Goal: Check status: Check status

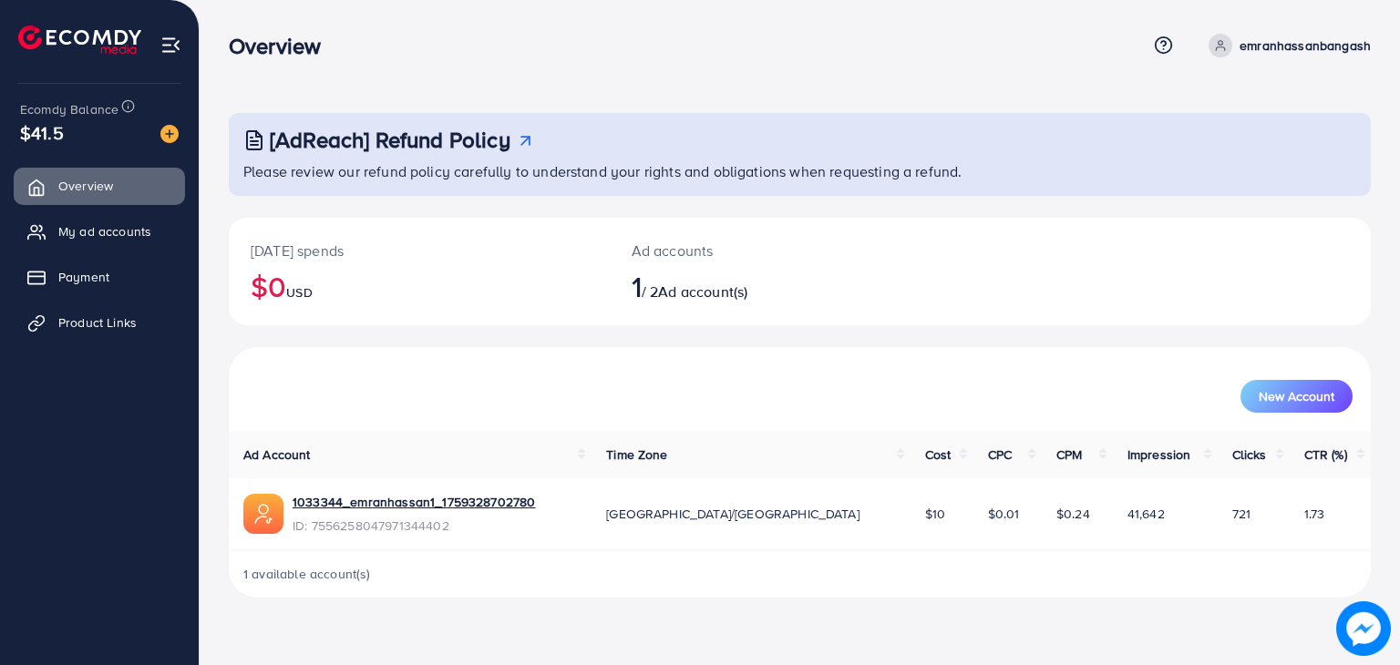
click at [712, 301] on span "Ad account(s)" at bounding box center [702, 292] width 89 height 20
click at [591, 283] on div "[DATE] spends $0 USD" at bounding box center [419, 272] width 381 height 108
drag, startPoint x: 977, startPoint y: 168, endPoint x: 239, endPoint y: 109, distance: 740.6
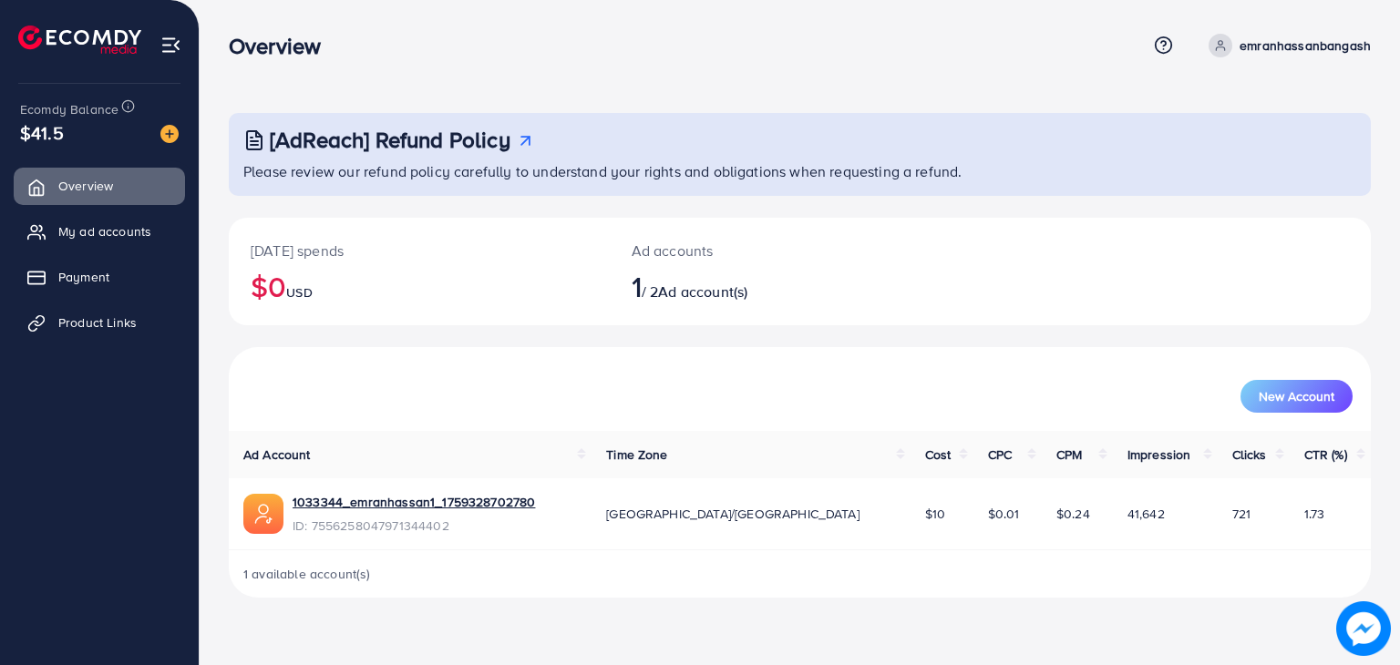
click at [239, 109] on div "[AdReach] Refund Policy Please review our refund policy carefully to understand…" at bounding box center [800, 313] width 1200 height 627
click at [367, 100] on div "[AdReach] Refund Policy Please review our refund policy carefully to understand…" at bounding box center [800, 313] width 1200 height 627
click at [96, 325] on span "Product Links" at bounding box center [102, 323] width 78 height 18
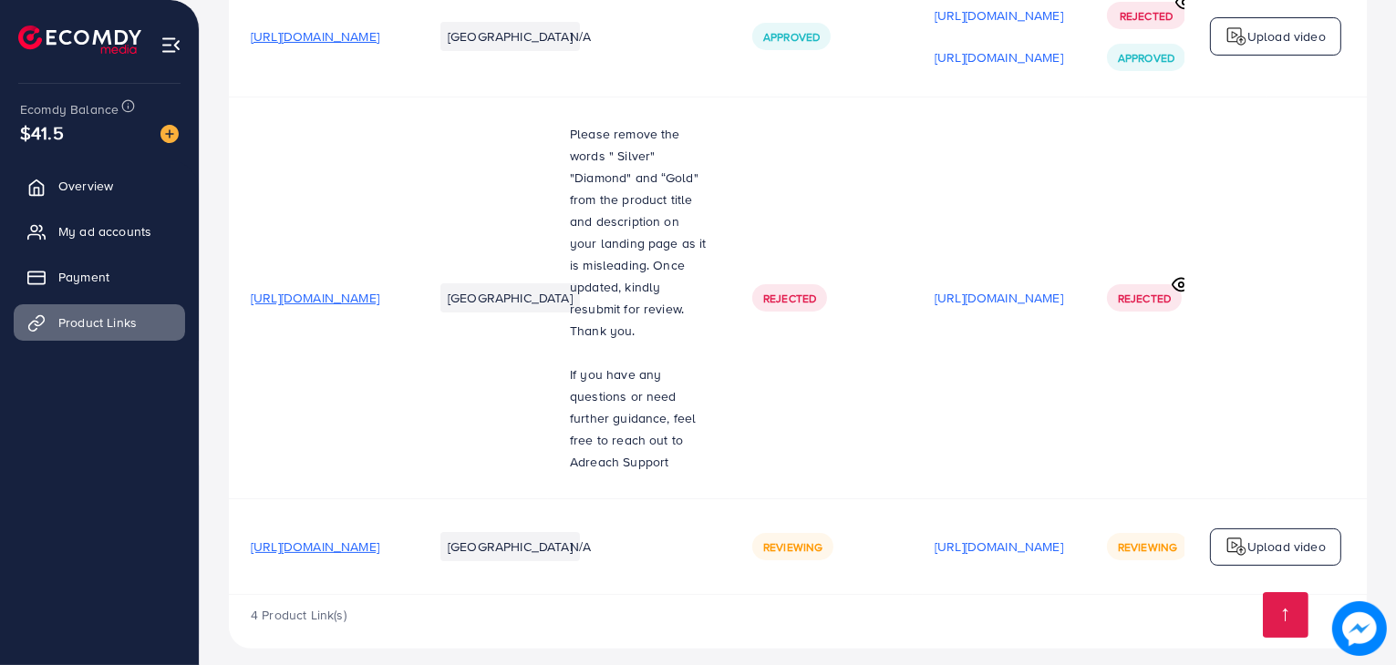
scroll to position [0, 306]
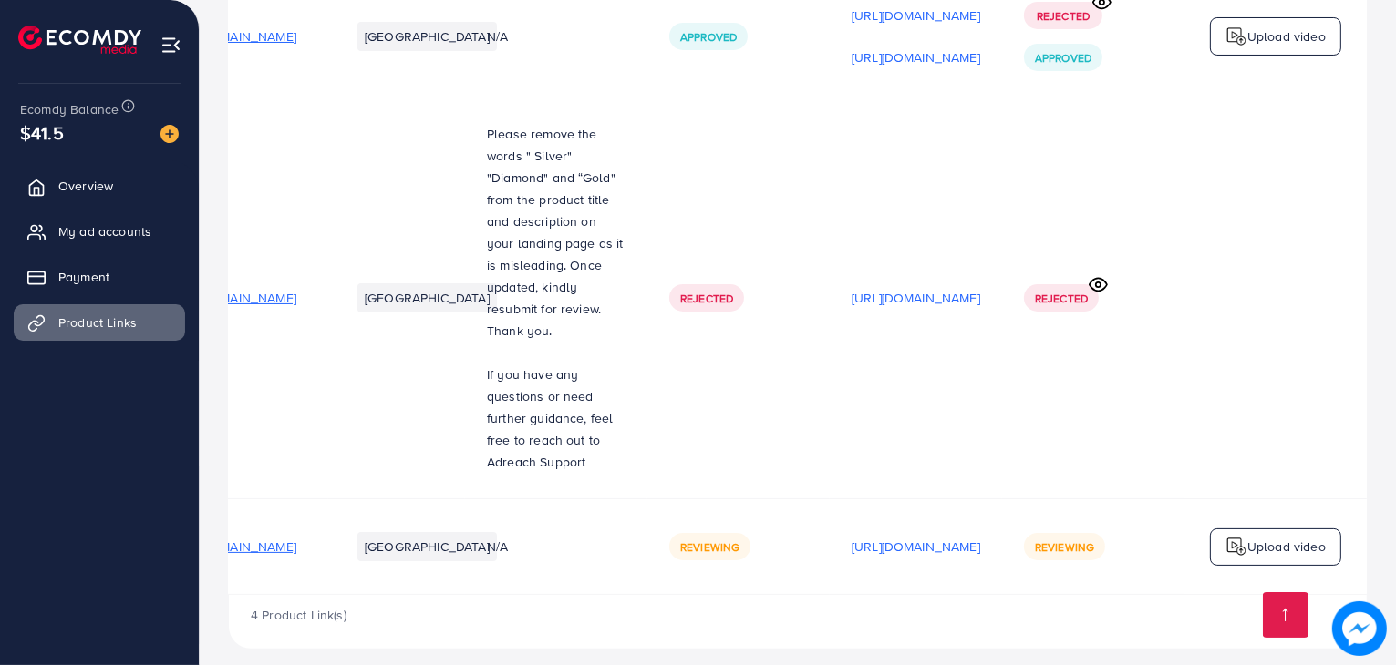
click at [680, 540] on span "Reviewing" at bounding box center [709, 547] width 59 height 15
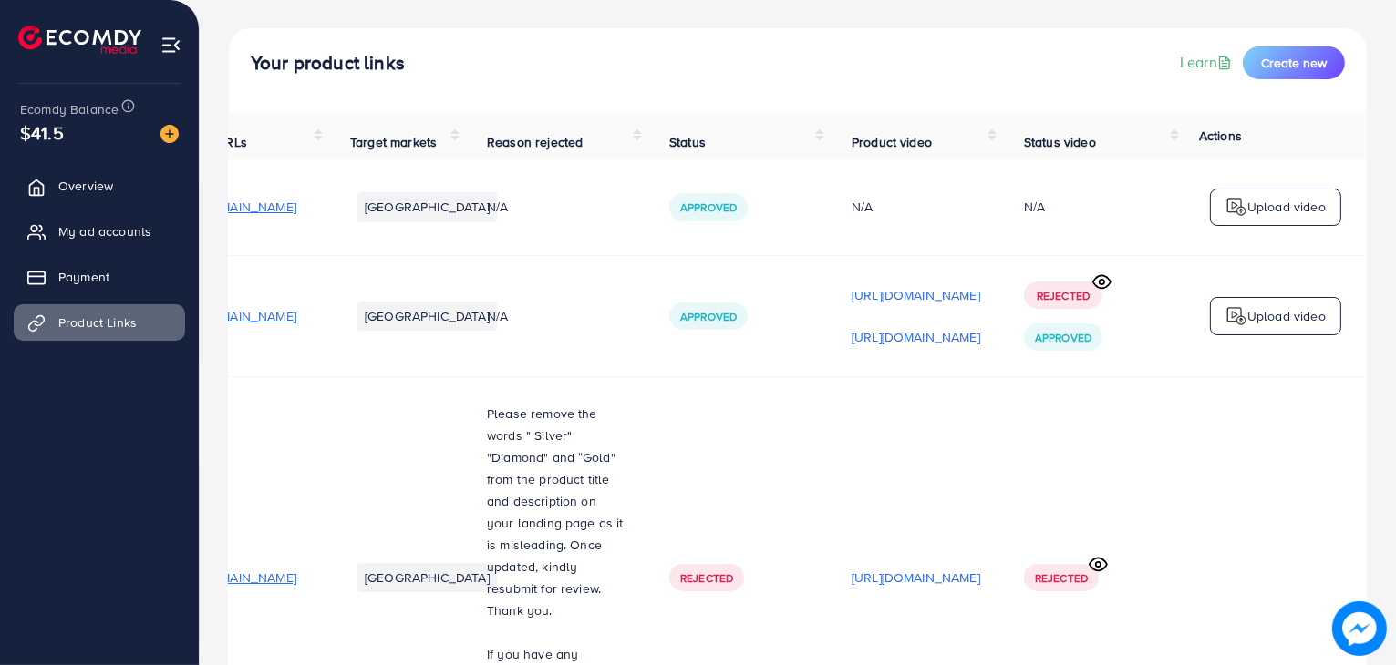
scroll to position [0, 0]
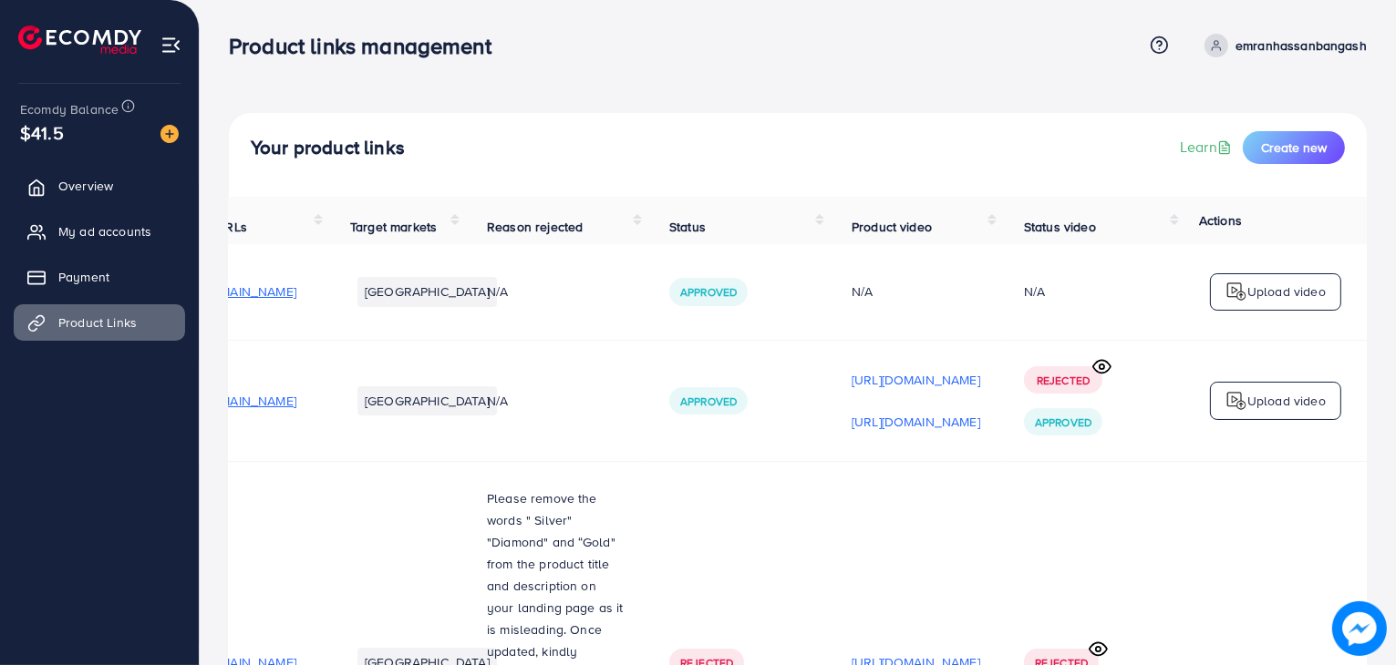
click at [680, 300] on span "Approved" at bounding box center [708, 291] width 57 height 15
click at [669, 298] on div "Approved" at bounding box center [738, 291] width 139 height 27
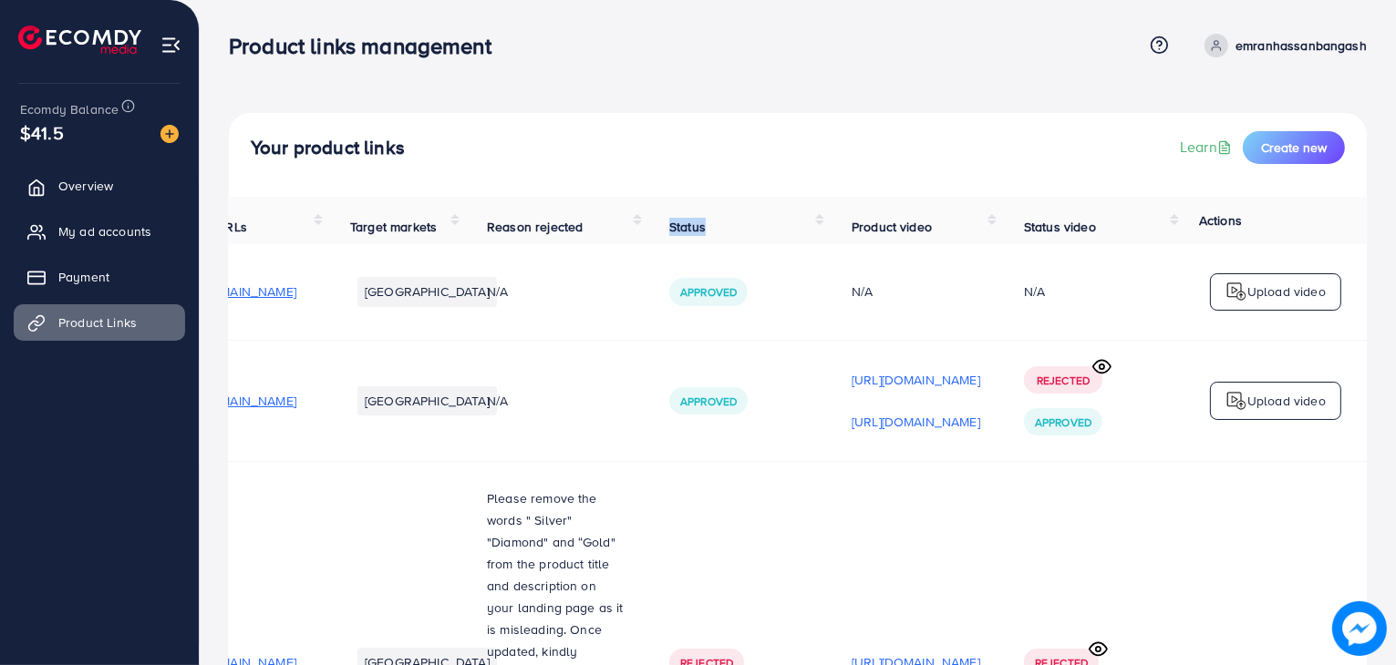
drag, startPoint x: 618, startPoint y: 209, endPoint x: 542, endPoint y: 238, distance: 81.1
click at [542, 238] on tr "Product URLs Target markets Reason rejected Status Product video Status video A…" at bounding box center [756, 220] width 1221 height 47
click at [647, 280] on td "Approved" at bounding box center [738, 292] width 182 height 96
drag, startPoint x: 569, startPoint y: 280, endPoint x: 607, endPoint y: 293, distance: 40.4
click at [647, 293] on td "Approved" at bounding box center [738, 292] width 182 height 96
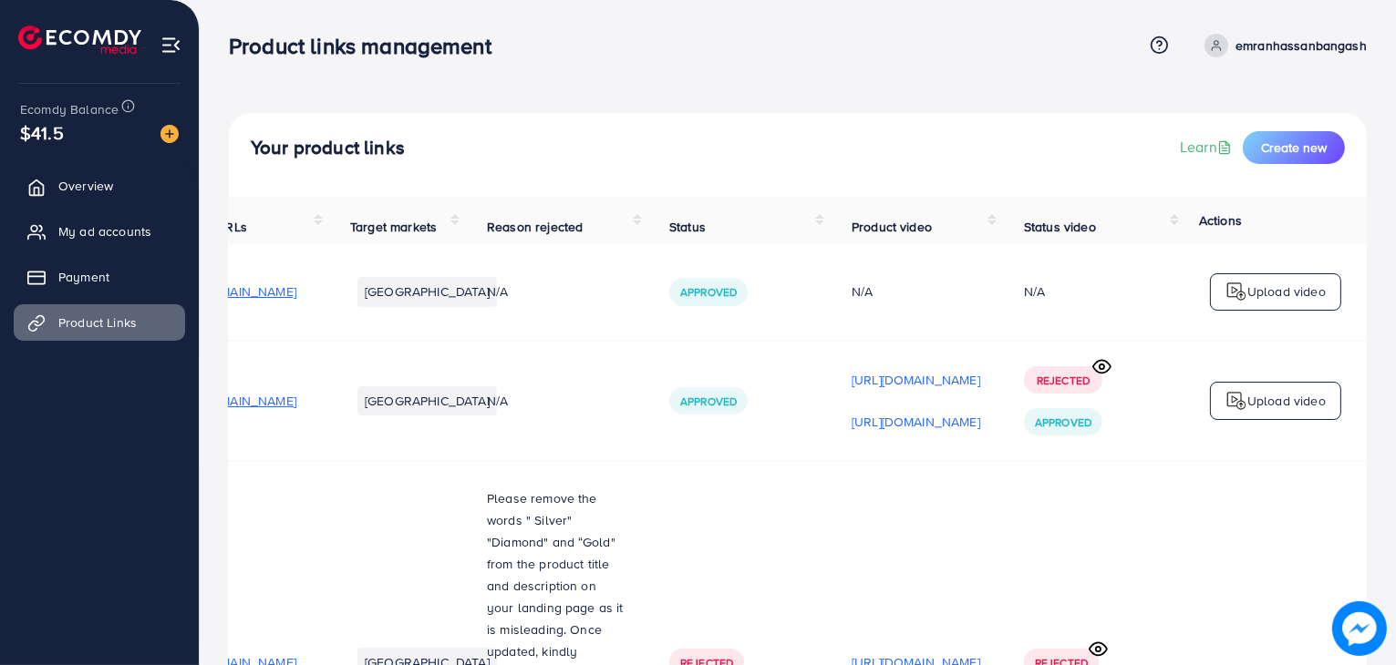
click at [680, 407] on span "Approved" at bounding box center [708, 401] width 57 height 15
click at [543, 345] on td "N/A" at bounding box center [556, 401] width 182 height 122
